Goal: Find specific page/section: Find specific page/section

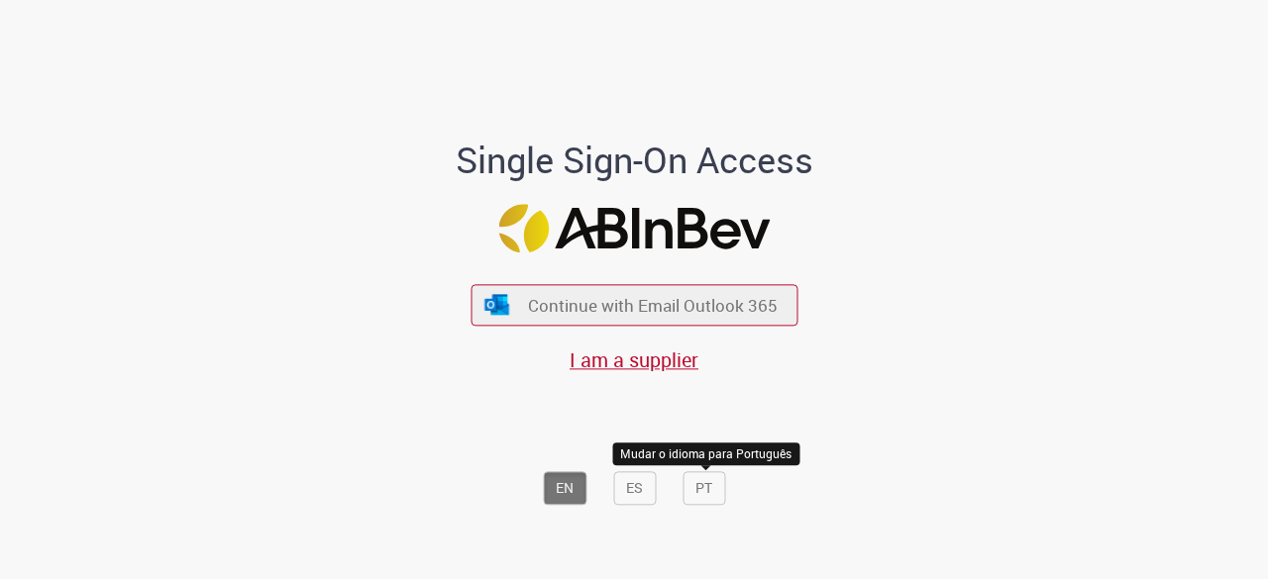
click at [683, 488] on button "PT" at bounding box center [704, 490] width 43 height 34
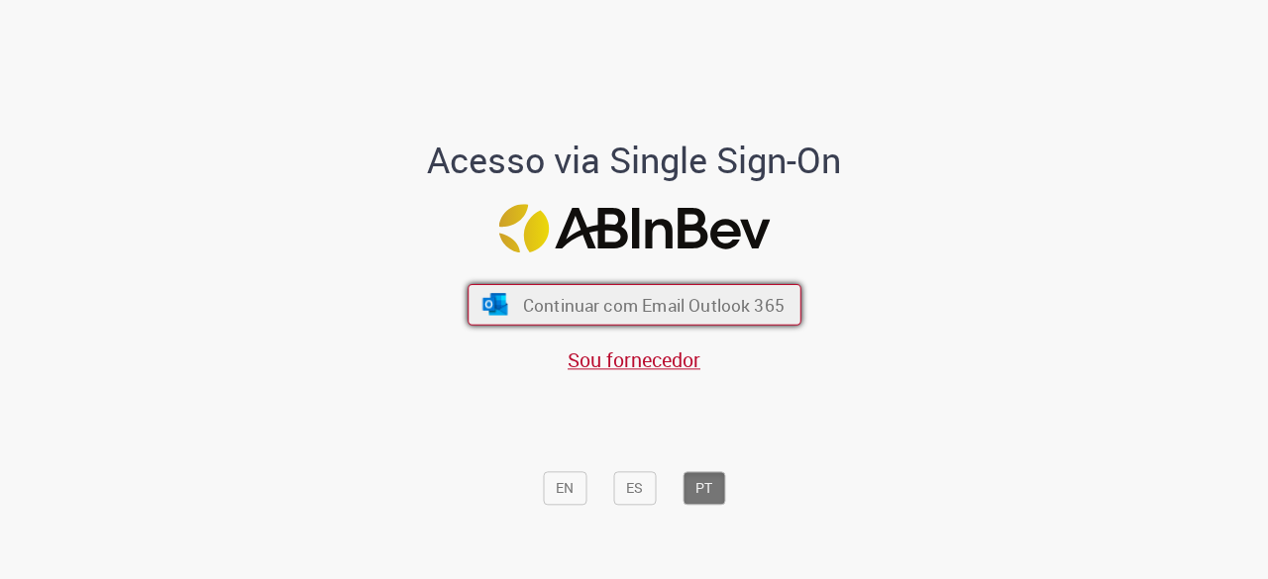
click at [586, 317] on span "Continuar com Email Outlook 365" at bounding box center [653, 305] width 262 height 23
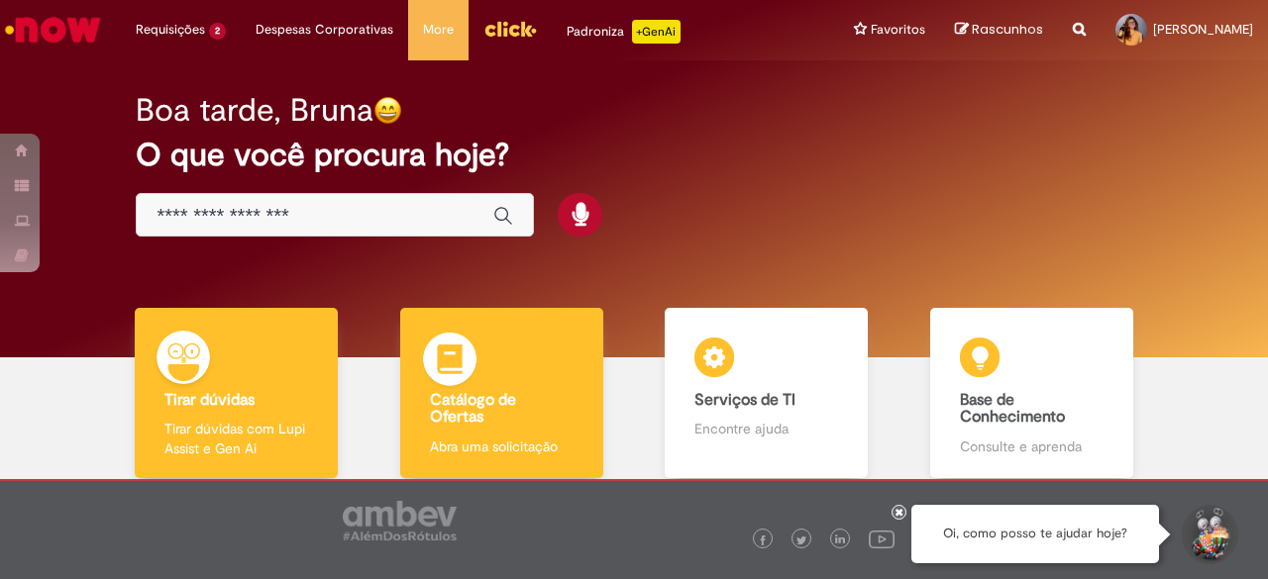
scroll to position [99, 0]
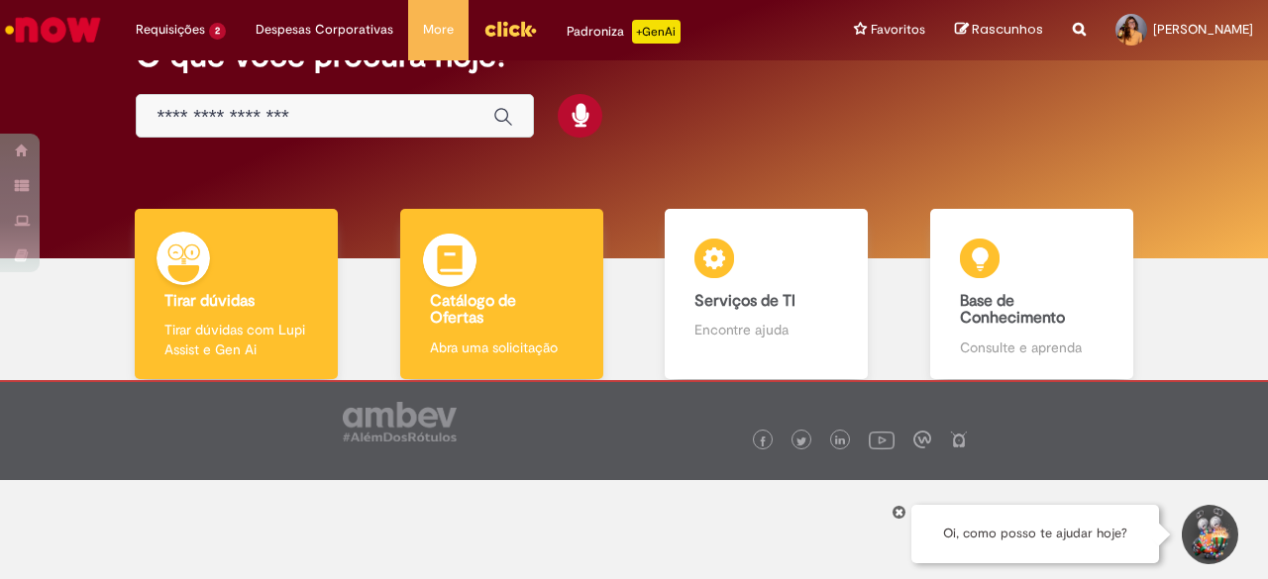
click at [525, 318] on h4 "Catálogo de Ofertas" at bounding box center [502, 310] width 144 height 35
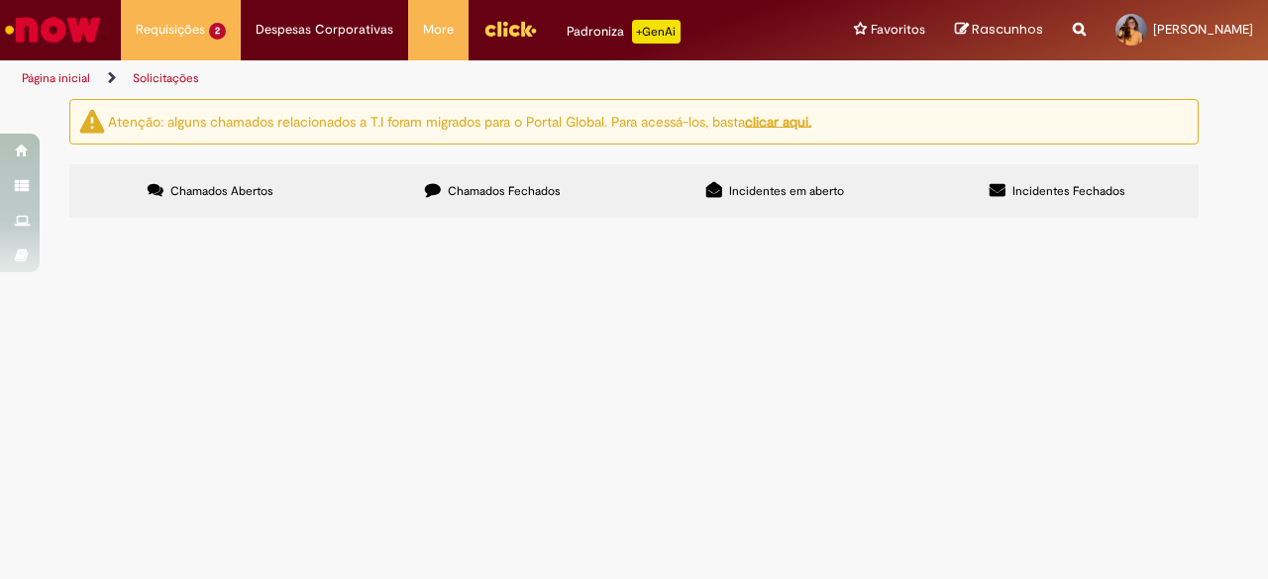
click at [534, 195] on span "Chamados Fechados" at bounding box center [504, 191] width 113 height 16
click at [769, 183] on span "Incidentes em aberto" at bounding box center [786, 191] width 115 height 16
click at [1026, 171] on label "Incidentes Fechados" at bounding box center [1057, 190] width 282 height 53
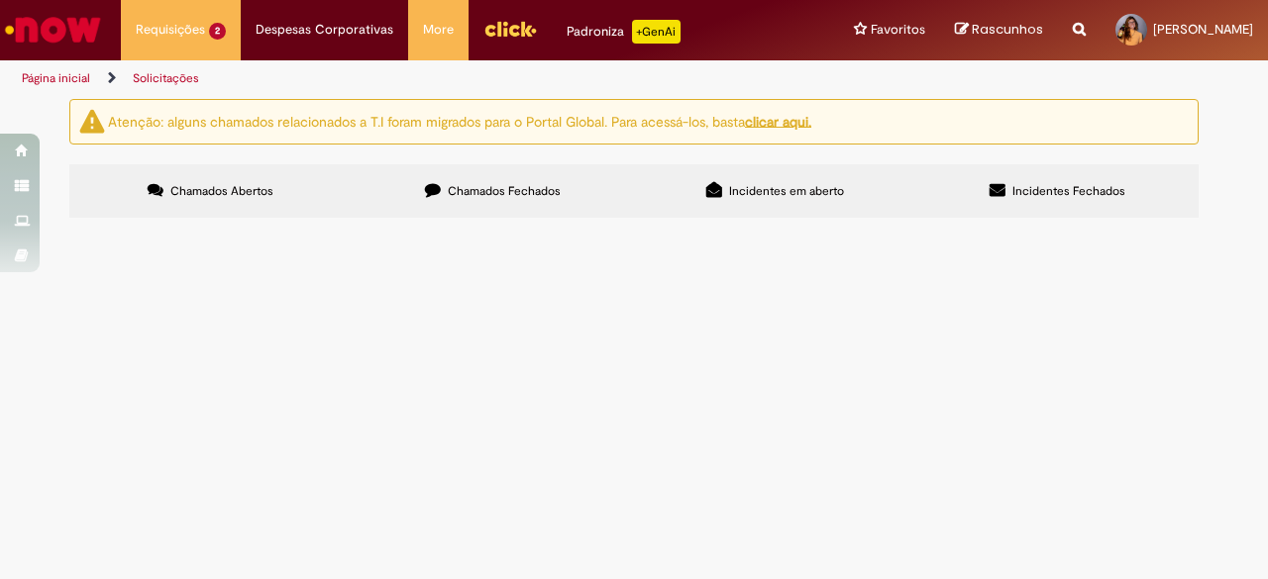
click at [214, 179] on label "Chamados Abertos" at bounding box center [210, 190] width 282 height 53
click at [784, 116] on u "clicar aqui." at bounding box center [778, 121] width 66 height 18
